Goal: Transaction & Acquisition: Purchase product/service

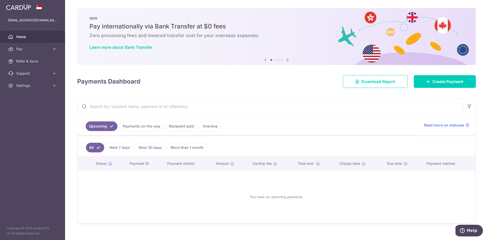
drag, startPoint x: 451, startPoint y: 90, endPoint x: 430, endPoint y: 101, distance: 23.5
click at [430, 101] on input "text" at bounding box center [271, 106] width 386 height 16
click at [436, 87] on link "Create Payment" at bounding box center [445, 81] width 62 height 13
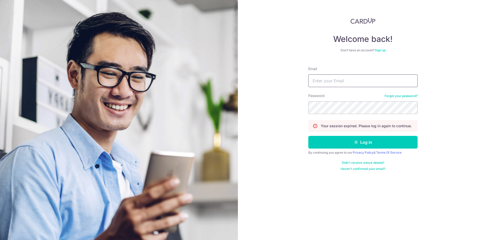
click at [372, 84] on input "Email" at bounding box center [363, 81] width 109 height 13
type input "hjonein@gmail.com"
click at [309, 136] on button "Log in" at bounding box center [363, 142] width 109 height 13
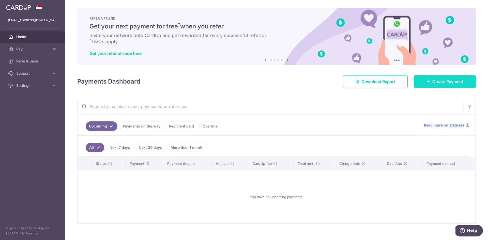
click at [456, 83] on span "Create Payment" at bounding box center [448, 82] width 31 height 6
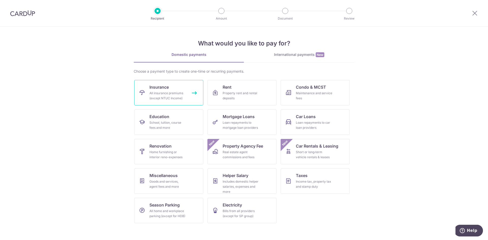
click at [170, 96] on div "All insurance premiums (except NTUC Income)" at bounding box center [168, 96] width 37 height 10
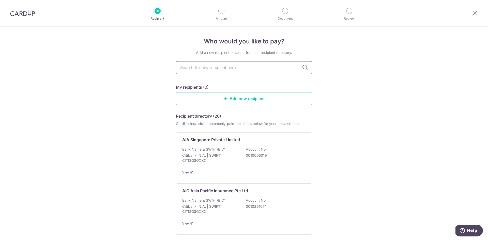
click at [218, 70] on input "text" at bounding box center [244, 67] width 136 height 13
click at [222, 144] on div "AIA Singapore Private Limited Bank Name & SWIFT/BIC: Citibank, N.A. | SWIFT: CI…" at bounding box center [244, 156] width 136 height 47
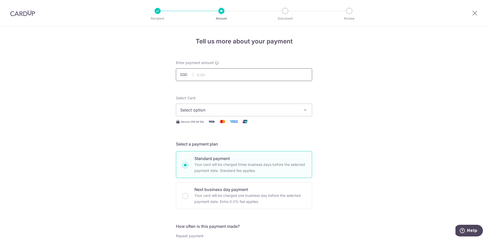
click at [222, 77] on input "text" at bounding box center [244, 74] width 136 height 13
type input "1,124.94"
drag, startPoint x: 256, startPoint y: 113, endPoint x: 256, endPoint y: 110, distance: 3.8
click at [256, 110] on button "Select option" at bounding box center [244, 110] width 136 height 13
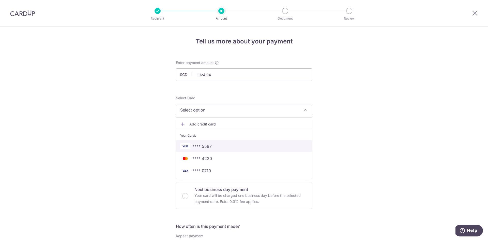
click at [226, 148] on span "**** 5597" at bounding box center [244, 146] width 128 height 6
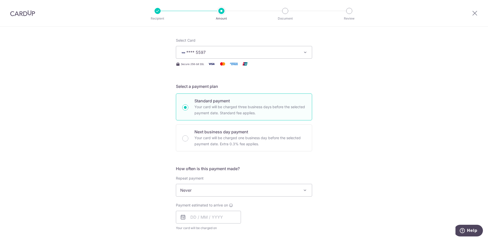
scroll to position [76, 0]
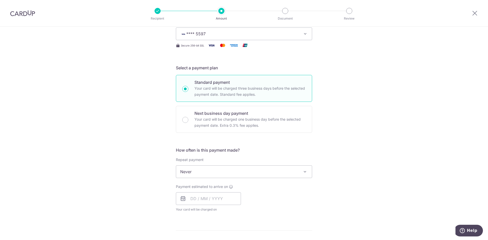
click at [205, 175] on span "Never" at bounding box center [244, 172] width 136 height 12
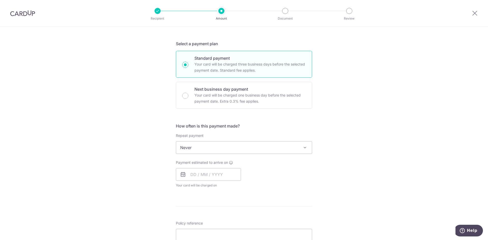
scroll to position [102, 0]
click at [195, 174] on input "text" at bounding box center [208, 173] width 65 height 13
drag, startPoint x: 273, startPoint y: 167, endPoint x: 259, endPoint y: 164, distance: 14.2
click at [273, 167] on div "Payment estimated to arrive on Prev Next Oct Nov Dec 2025 2026 2027 2028 2029 2…" at bounding box center [244, 173] width 142 height 28
click at [183, 172] on icon at bounding box center [183, 173] width 6 height 6
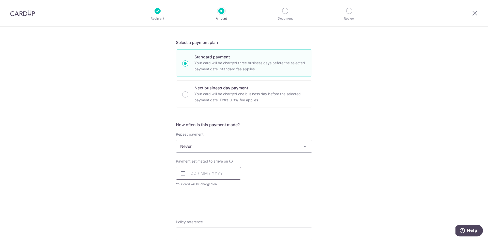
click at [214, 172] on input "text" at bounding box center [208, 173] width 65 height 13
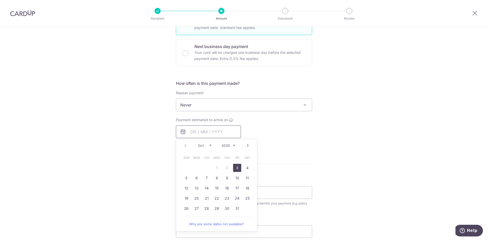
scroll to position [153, 0]
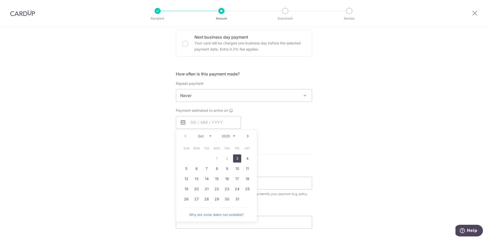
click at [236, 158] on link "3" at bounding box center [237, 159] width 8 height 8
type input "03/10/2025"
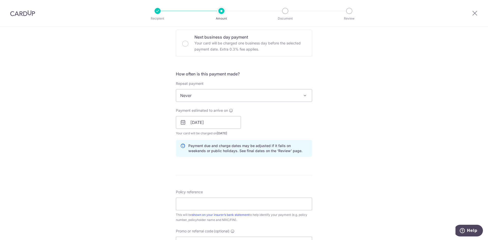
click at [342, 148] on div "Tell us more about your payment Enter payment amount SGD 1,124.94 1124.94 Selec…" at bounding box center [244, 114] width 488 height 481
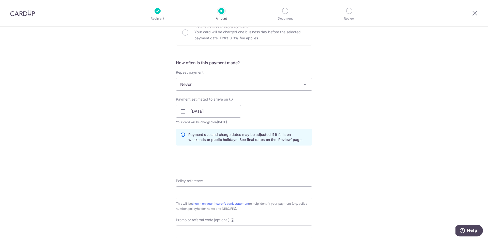
scroll to position [203, 0]
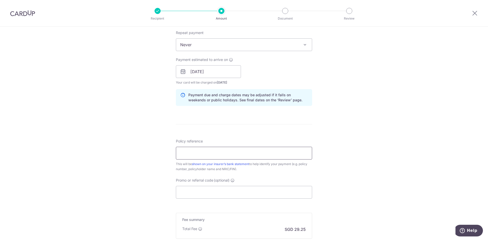
click at [232, 157] on input "Policy reference" at bounding box center [244, 153] width 136 height 13
type input "E221443462"
click at [250, 193] on input "Promo or referral code (optional)" at bounding box center [244, 192] width 136 height 13
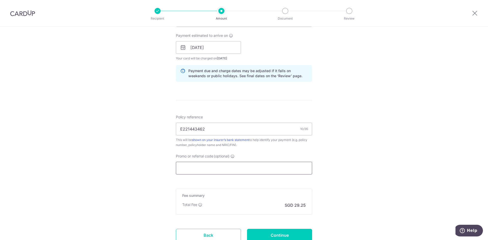
scroll to position [229, 0]
paste input "OFF225"
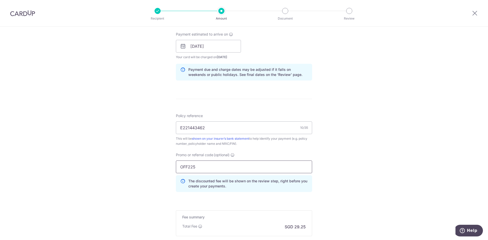
type input "OFF225"
click at [341, 172] on div "Tell us more about your payment Enter payment amount SGD 1,124.94 1124.94 Selec…" at bounding box center [244, 50] width 488 height 504
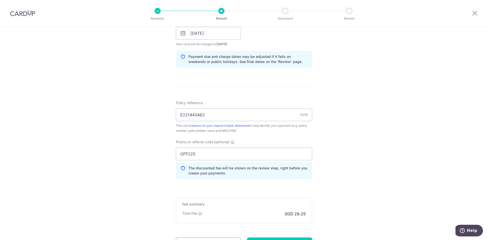
scroll to position [290, 0]
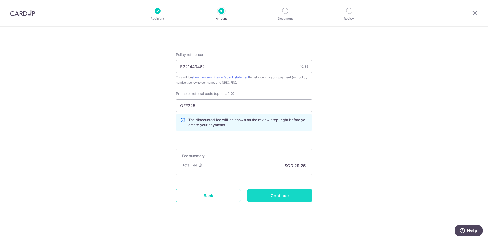
click at [282, 195] on input "Continue" at bounding box center [279, 195] width 65 height 13
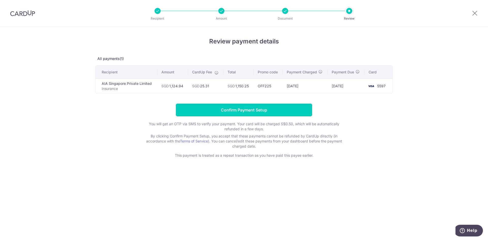
drag, startPoint x: 247, startPoint y: 113, endPoint x: 249, endPoint y: 123, distance: 9.8
click at [249, 123] on form "Confirm Payment Setup You will get an OTP via SMS to verify your payment. Your …" at bounding box center [244, 131] width 298 height 54
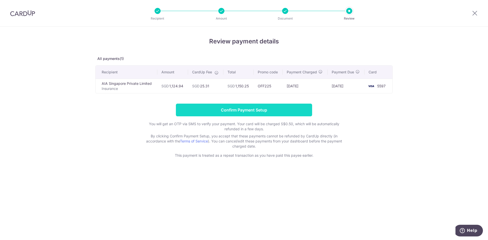
click at [253, 107] on input "Confirm Payment Setup" at bounding box center [244, 110] width 136 height 13
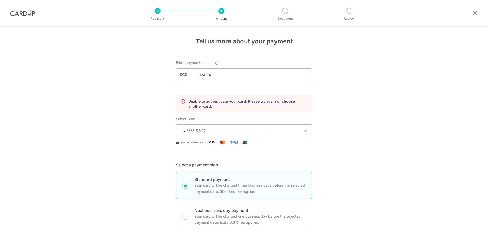
scroll to position [69, 0]
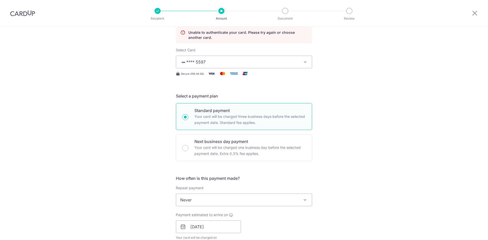
click at [233, 65] on button "**** 5597" at bounding box center [244, 62] width 136 height 13
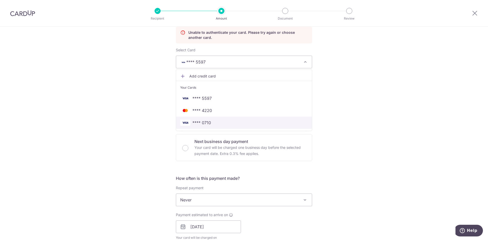
click at [216, 122] on span "**** 0710" at bounding box center [244, 123] width 128 height 6
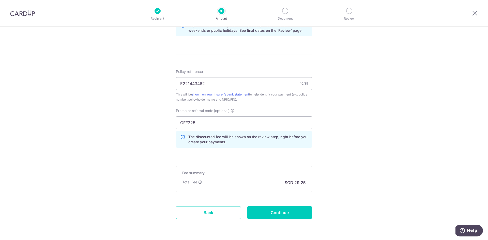
scroll to position [311, 0]
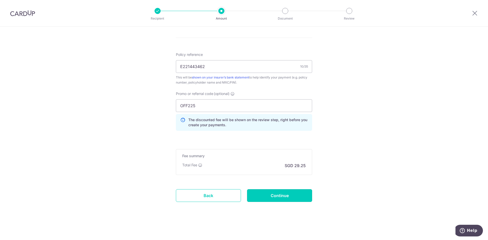
drag, startPoint x: 288, startPoint y: 196, endPoint x: 330, endPoint y: 166, distance: 51.7
click at [216, 107] on input "OFF225" at bounding box center [244, 105] width 136 height 13
click at [284, 196] on input "Continue" at bounding box center [279, 195] width 65 height 13
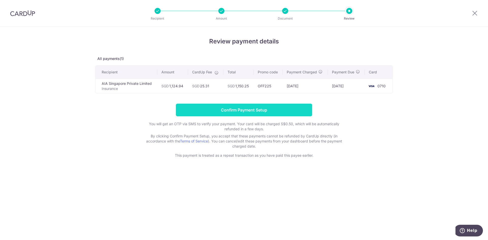
click at [265, 110] on input "Confirm Payment Setup" at bounding box center [244, 110] width 136 height 13
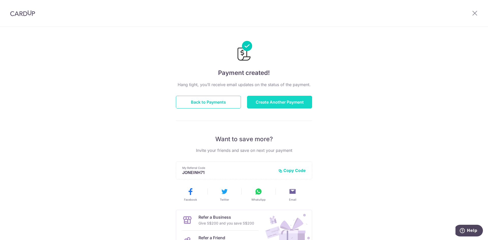
click at [269, 101] on button "Create Another Payment" at bounding box center [279, 102] width 65 height 13
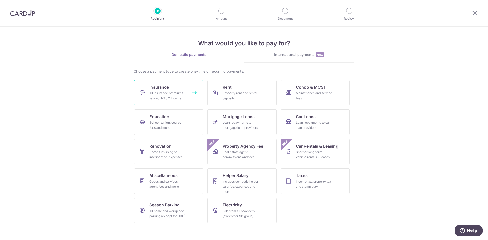
click at [192, 100] on link "Insurance All insurance premiums (except NTUC Income)" at bounding box center [168, 92] width 69 height 25
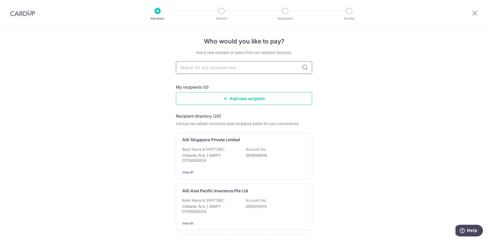
click at [223, 67] on input "text" at bounding box center [244, 67] width 136 height 13
click at [240, 146] on div "AIA Singapore Private Limited Bank Name & SWIFT/BIC: Citibank, N.A. | SWIFT: CI…" at bounding box center [244, 156] width 136 height 47
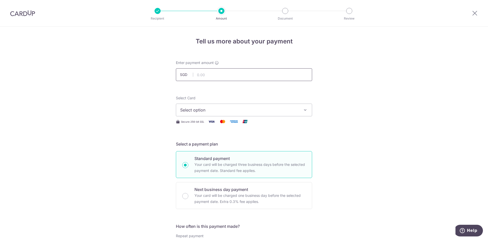
click at [229, 76] on input "text" at bounding box center [244, 74] width 136 height 13
type input "99.00"
click at [270, 110] on span "Select option" at bounding box center [239, 110] width 119 height 6
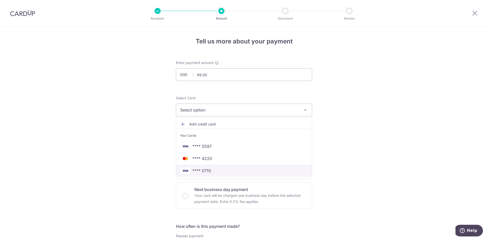
click at [216, 170] on span "**** 0710" at bounding box center [244, 171] width 128 height 6
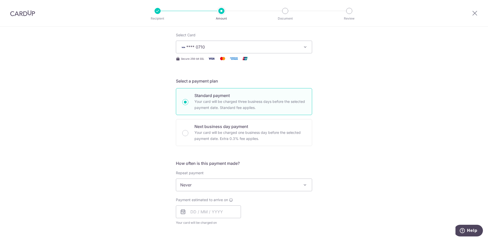
scroll to position [76, 0]
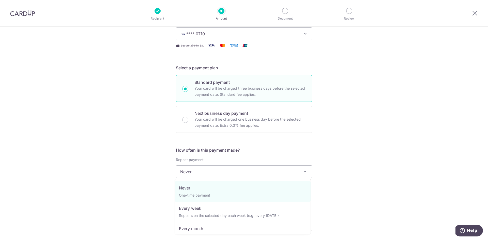
click at [220, 170] on span "Never" at bounding box center [244, 172] width 136 height 12
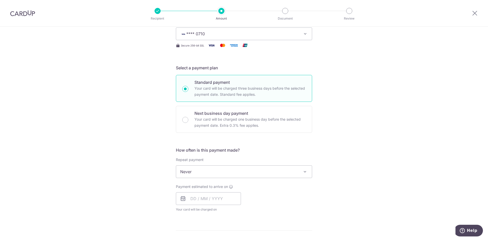
click at [329, 166] on div "Tell us more about your payment Enter payment amount SGD 99.00 99.00 Select Car…" at bounding box center [244, 190] width 488 height 481
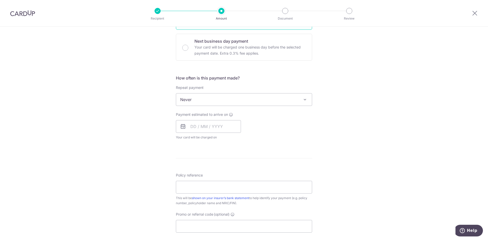
scroll to position [153, 0]
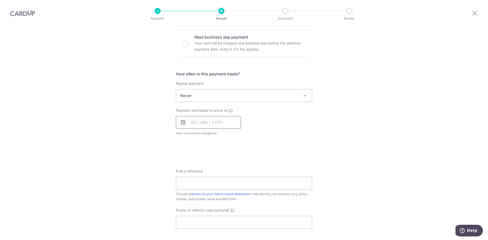
click at [204, 127] on input "text" at bounding box center [208, 122] width 65 height 13
drag, startPoint x: 311, startPoint y: 155, endPoint x: 308, endPoint y: 155, distance: 2.8
click at [310, 155] on form "Enter payment amount SGD 99.00 99.00 Select Card **** 0710 Add credit card Your…" at bounding box center [244, 119] width 136 height 423
click at [212, 128] on input "text" at bounding box center [208, 122] width 65 height 13
click at [236, 159] on link "3" at bounding box center [237, 159] width 8 height 8
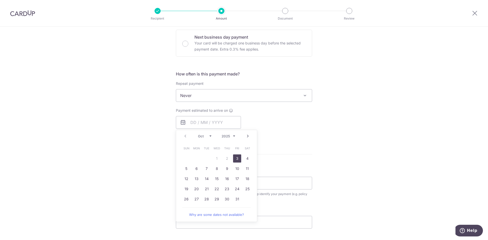
type input "[DATE]"
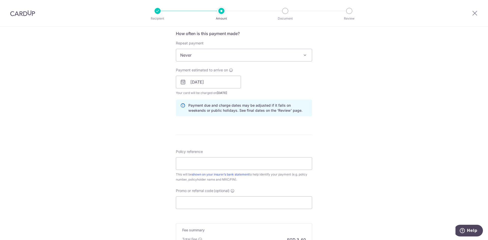
scroll to position [203, 0]
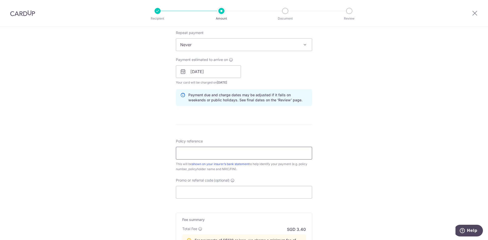
click at [214, 153] on input "Policy reference" at bounding box center [244, 153] width 136 height 13
type input "H221443462"
click at [212, 192] on input "Promo or referral code (optional)" at bounding box center [244, 192] width 136 height 13
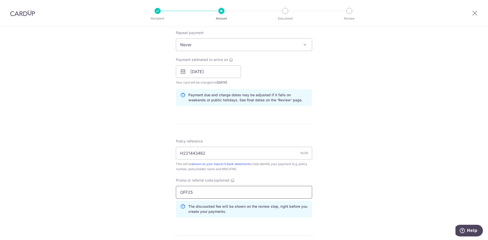
type input "OFF25"
click at [321, 183] on div "Tell us more about your payment Enter payment amount SGD 99.00 99.00 Select Car…" at bounding box center [244, 85] width 488 height 525
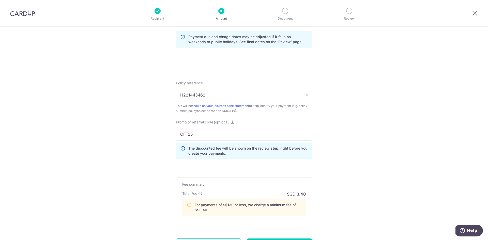
scroll to position [286, 0]
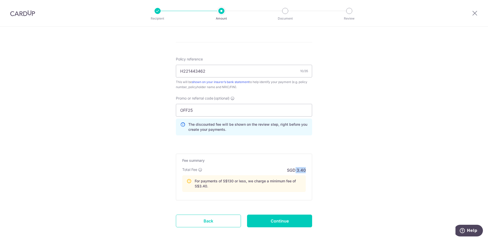
drag, startPoint x: 306, startPoint y: 169, endPoint x: 295, endPoint y: 170, distance: 11.0
click at [295, 170] on div "Fee summary Base fee Extend fee Next-day fee Total Fee SGD 3.40 For payments of…" at bounding box center [244, 177] width 136 height 47
click at [295, 171] on p "SGD 3.40" at bounding box center [296, 170] width 19 height 6
click at [203, 75] on input "H221443462" at bounding box center [244, 71] width 136 height 13
click at [300, 221] on input "Continue" at bounding box center [279, 221] width 65 height 13
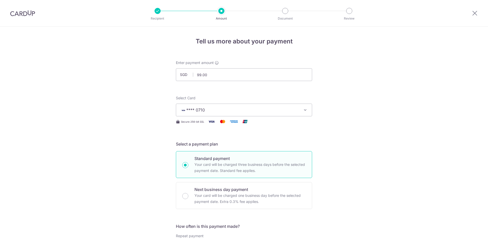
scroll to position [318, 0]
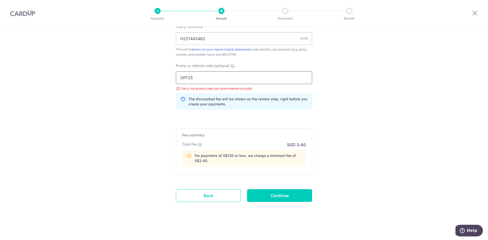
drag, startPoint x: 244, startPoint y: 77, endPoint x: 167, endPoint y: 71, distance: 77.0
click at [189, 78] on input "OFF25" at bounding box center [244, 77] width 136 height 13
type input "OFF225"
click at [308, 191] on input "Continue" at bounding box center [279, 195] width 65 height 13
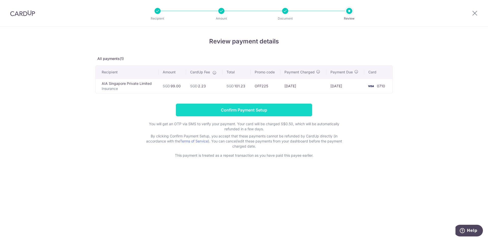
click at [306, 112] on input "Confirm Payment Setup" at bounding box center [244, 110] width 136 height 13
